Goal: Task Accomplishment & Management: Manage account settings

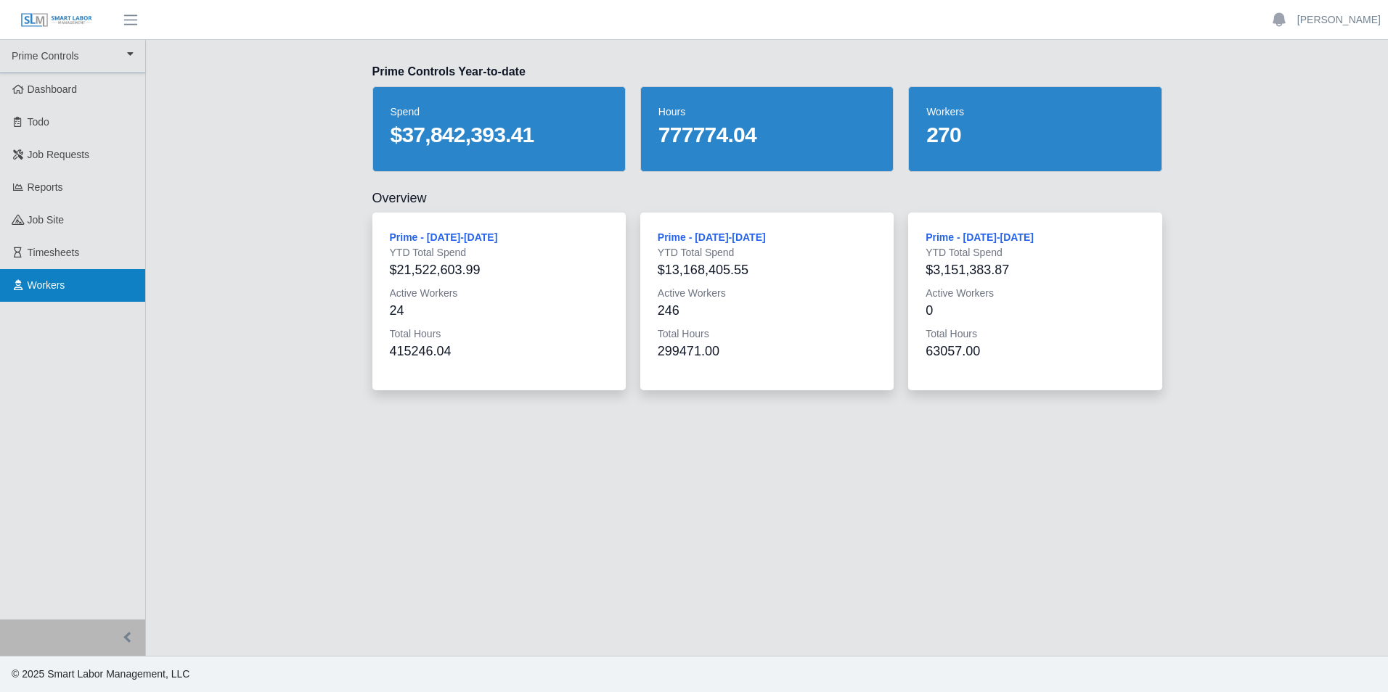
click at [88, 272] on link "Workers" at bounding box center [72, 285] width 145 height 33
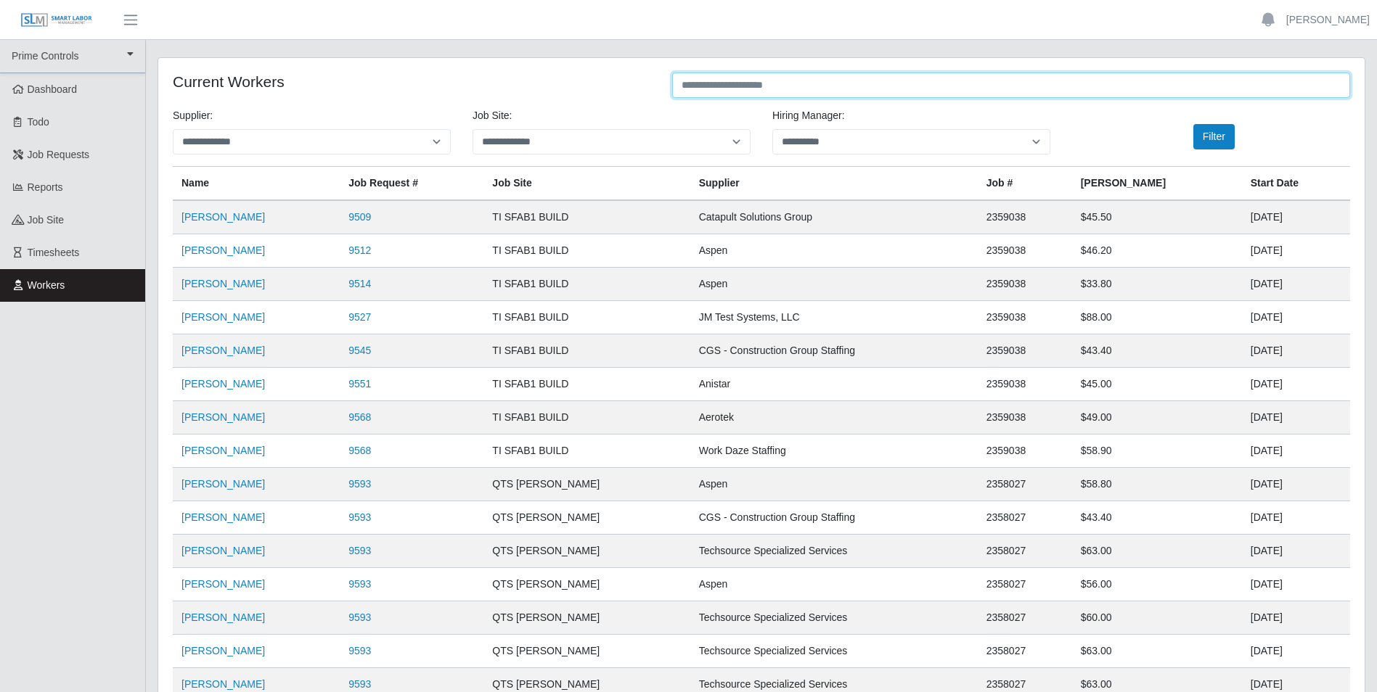
click at [726, 92] on input "text" at bounding box center [1011, 85] width 678 height 25
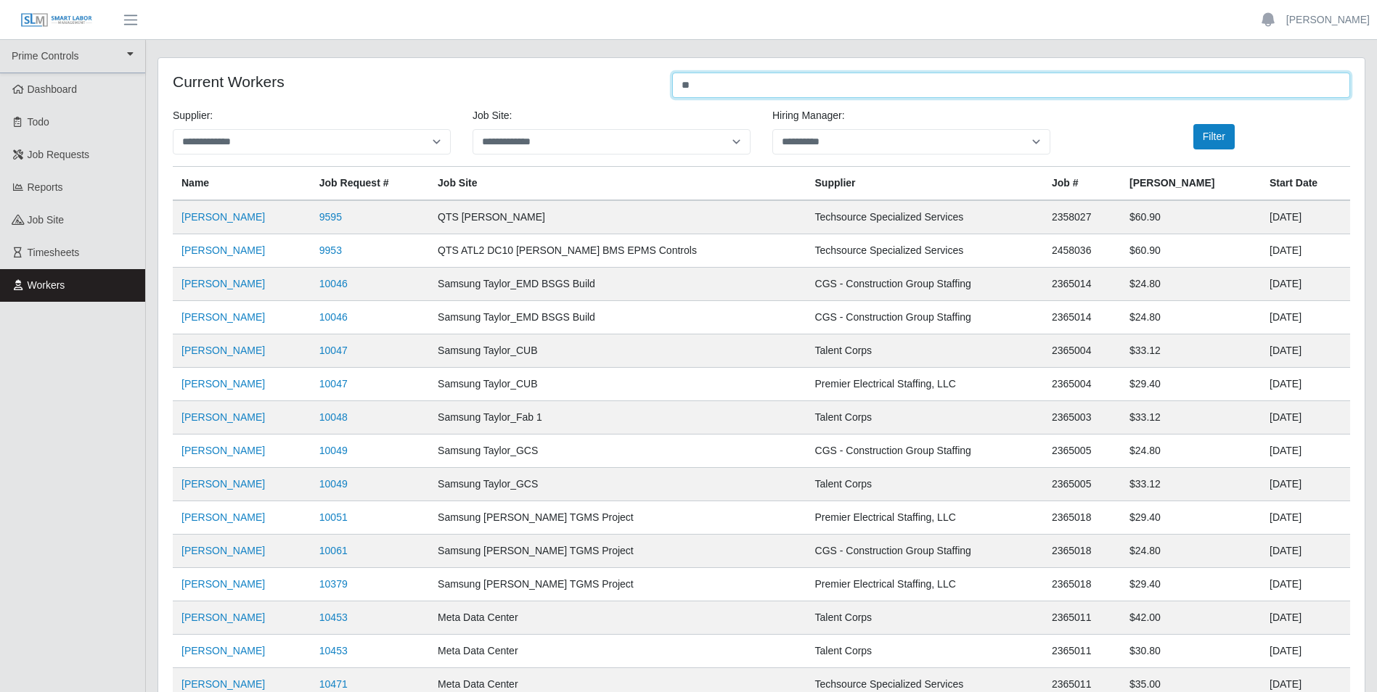
type input "*"
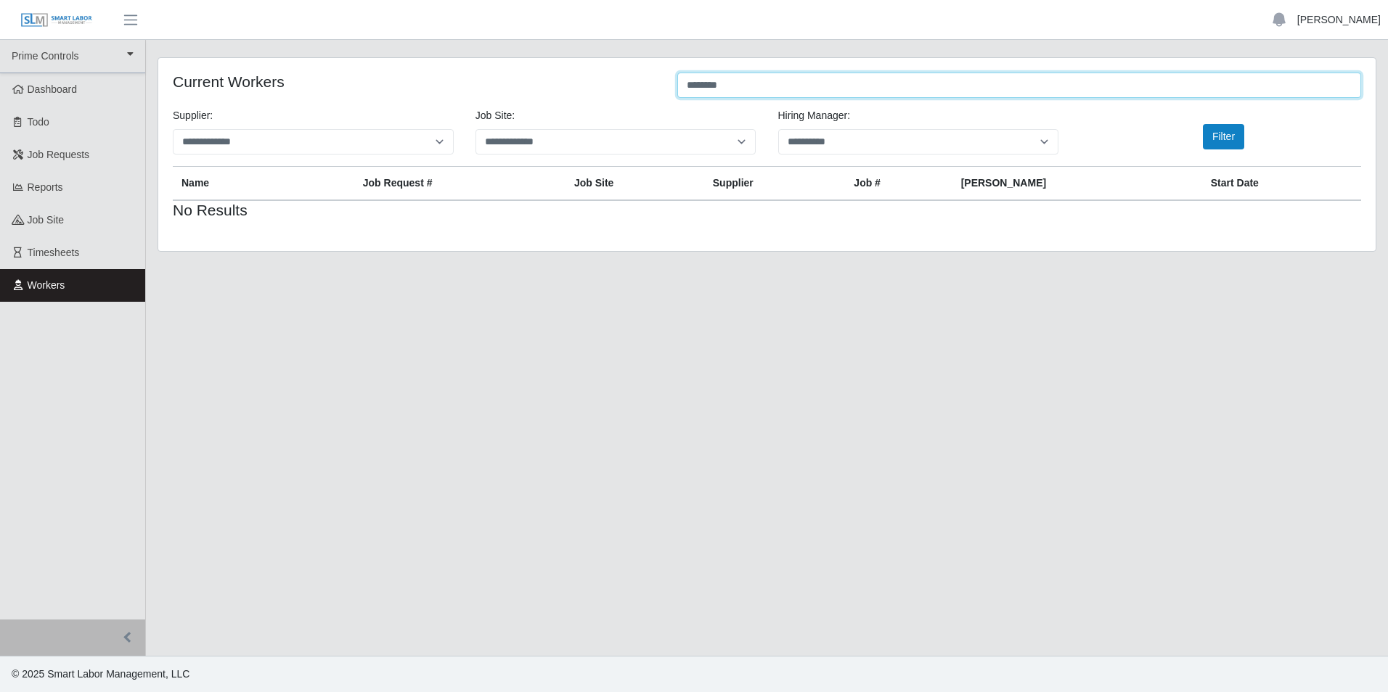
type input "********"
click at [1339, 19] on link "[PERSON_NAME]" at bounding box center [1338, 19] width 83 height 15
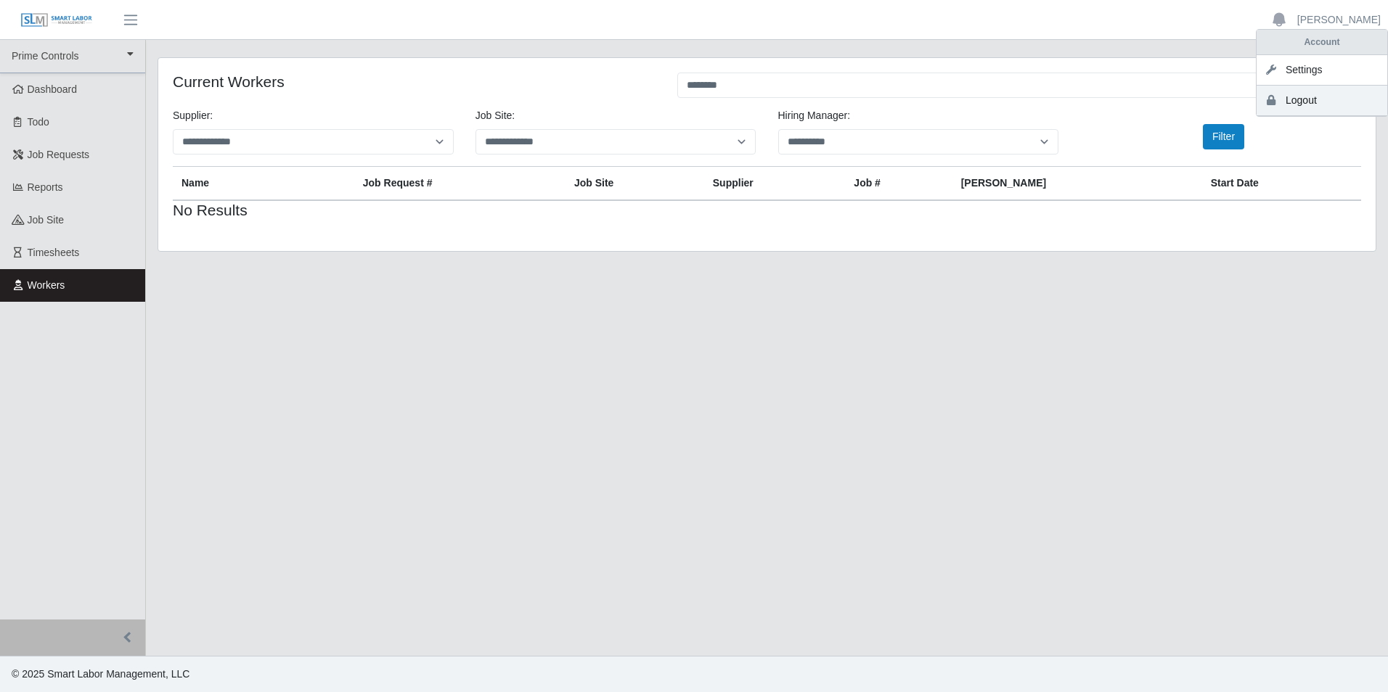
click at [1330, 105] on link "Logout" at bounding box center [1321, 101] width 131 height 30
